Goal: Navigation & Orientation: Find specific page/section

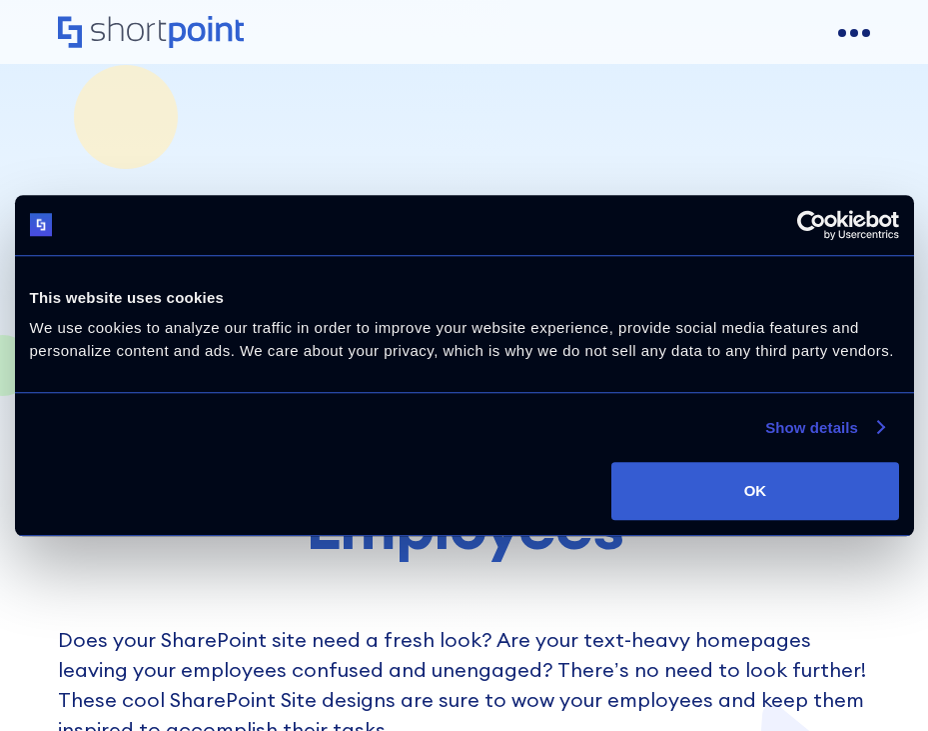
click at [839, 420] on link "Show details" at bounding box center [825, 428] width 118 height 24
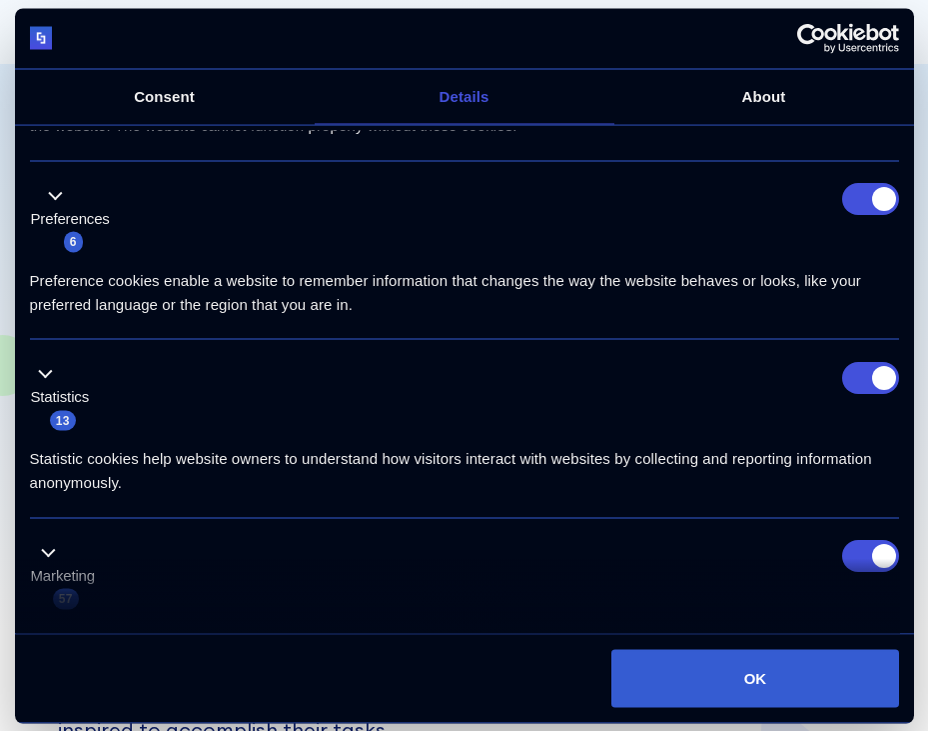
scroll to position [376, 0]
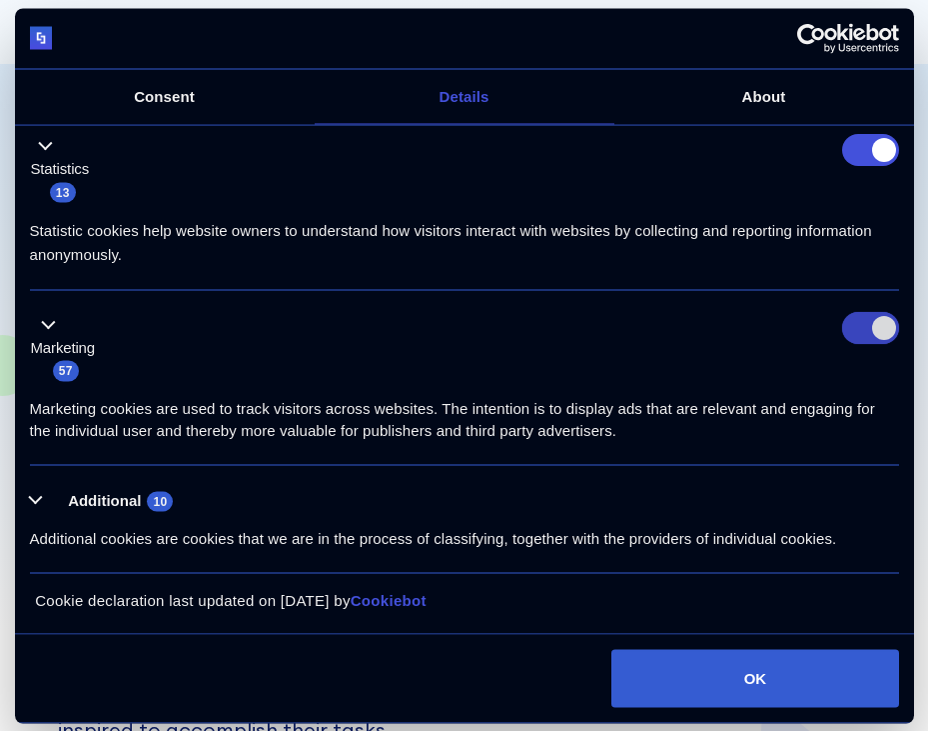
click at [877, 324] on input "Marketing" at bounding box center [870, 329] width 57 height 32
checkbox input "false"
click at [872, 142] on input "Statistics" at bounding box center [870, 150] width 57 height 32
checkbox input "false"
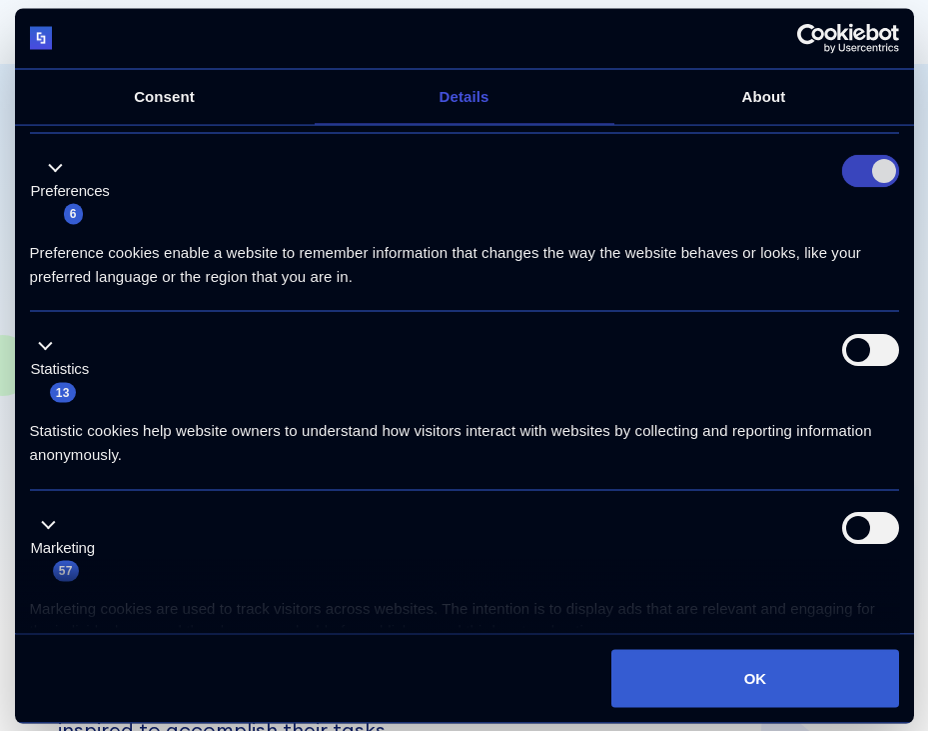
click at [858, 171] on input "Preferences" at bounding box center [870, 172] width 57 height 32
checkbox input "false"
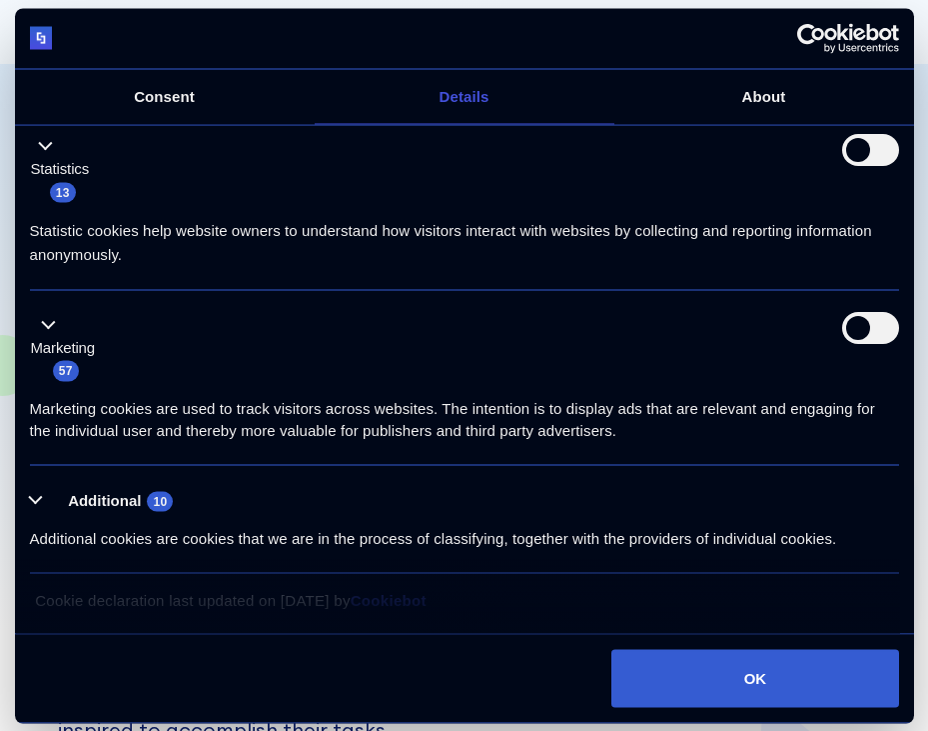
scroll to position [0, 0]
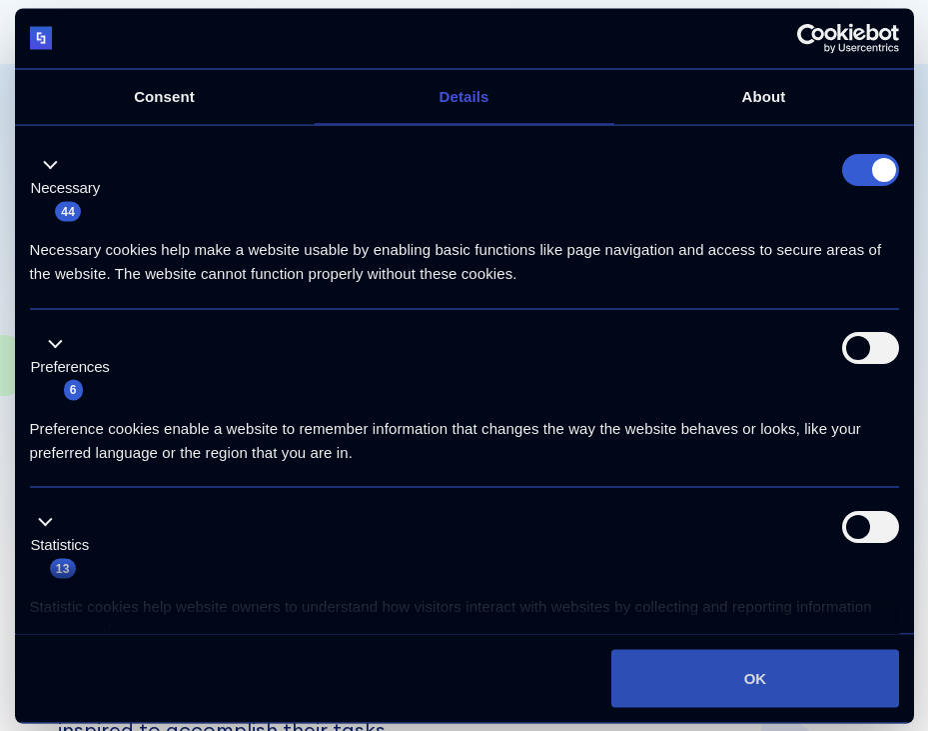
click at [726, 674] on button "OK" at bounding box center [755, 678] width 287 height 58
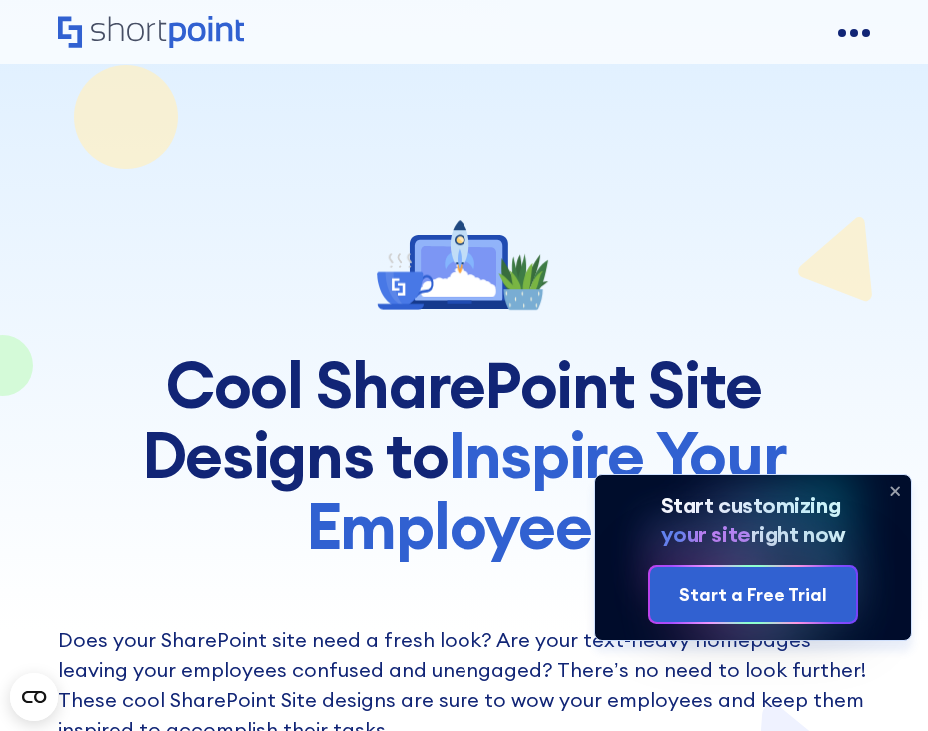
click at [898, 493] on icon at bounding box center [895, 491] width 32 height 32
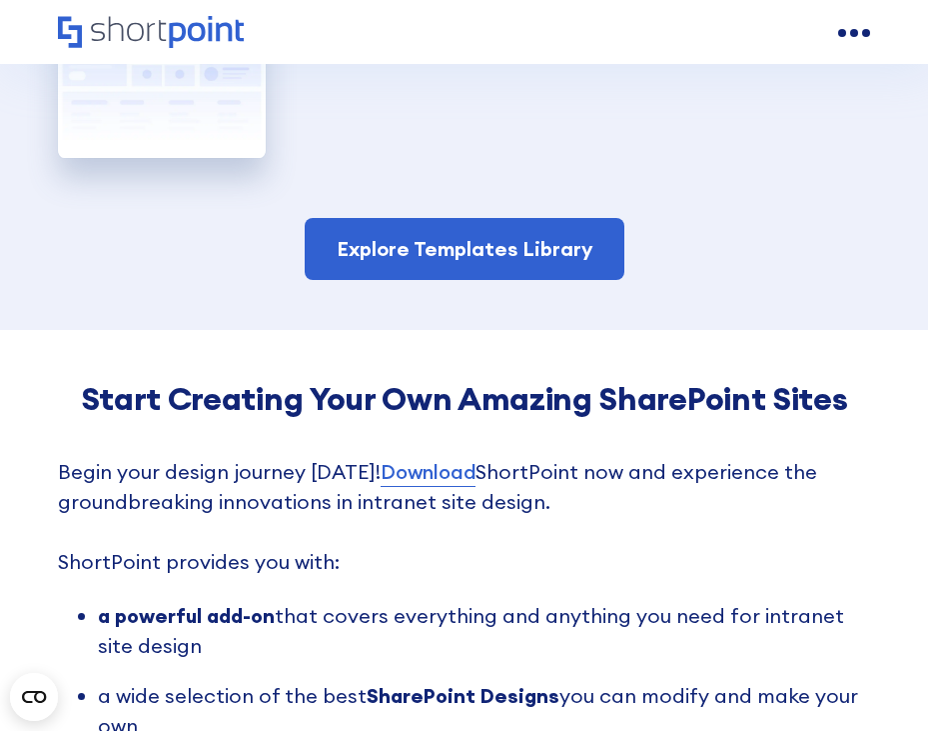
scroll to position [4897, 0]
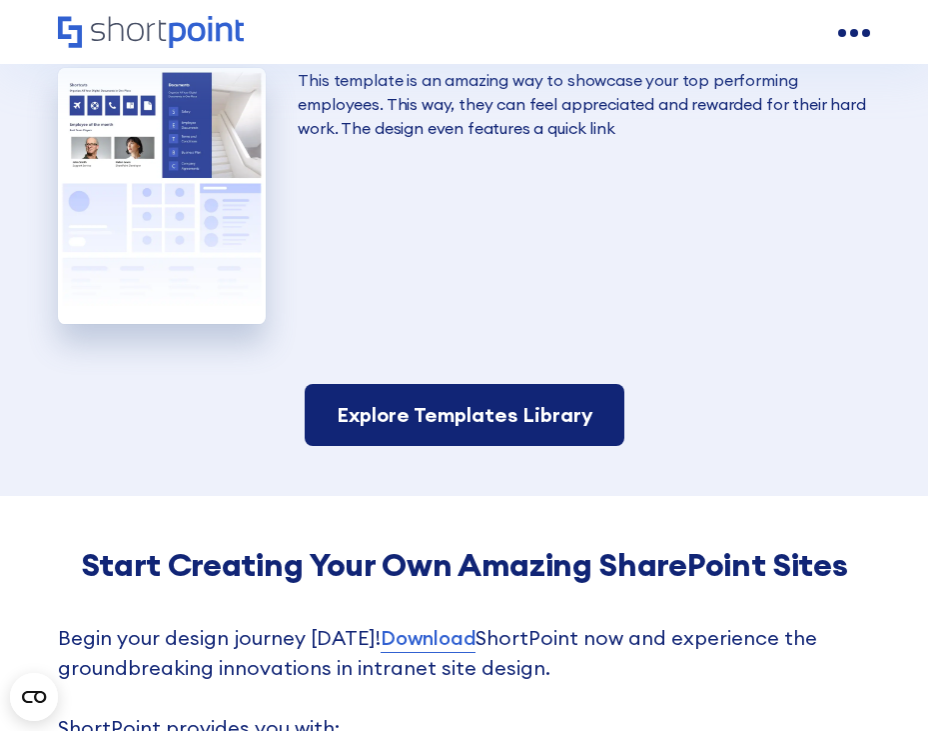
click at [485, 384] on link "Explore Templates Library" at bounding box center [465, 415] width 320 height 62
